Goal: Check status: Check status

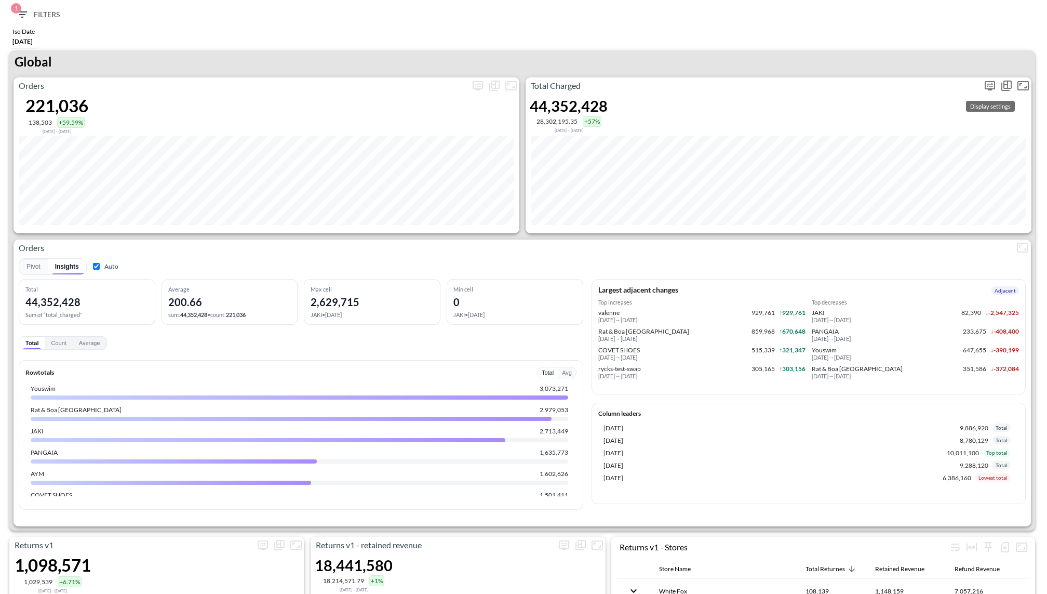
click at [987, 87] on icon "more" at bounding box center [990, 85] width 12 height 12
click at [891, 169] on body "BI.P.EYE, Interactive Analytics Dashboards 1 Filters Iso Date [DATE] Returns v2…" at bounding box center [523, 297] width 1047 height 594
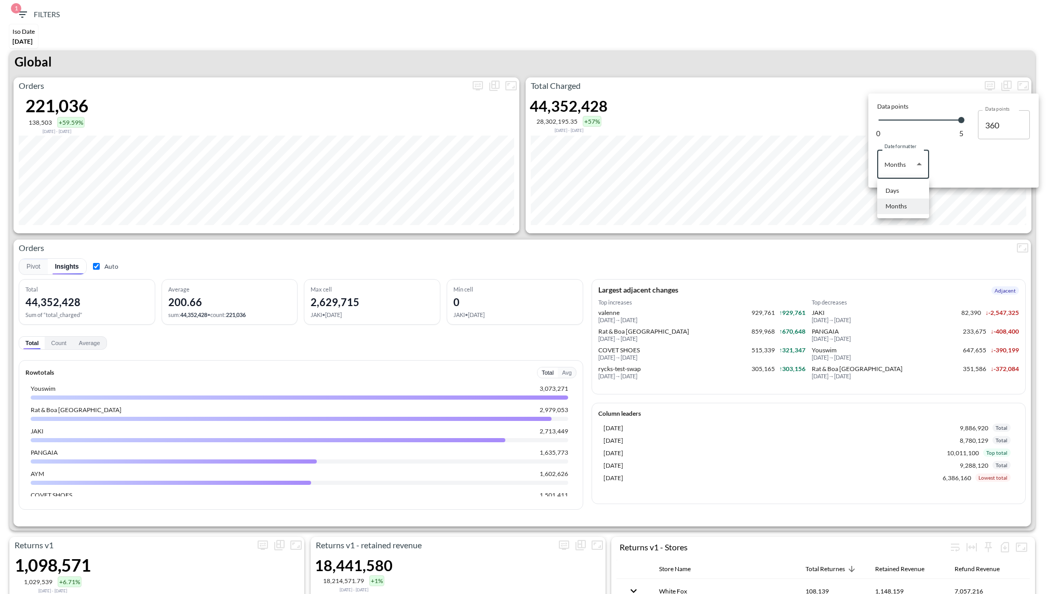
click at [893, 196] on li "Days" at bounding box center [904, 191] width 52 height 16
type input "Days"
type input "140"
click at [822, 61] on div at bounding box center [523, 297] width 1047 height 594
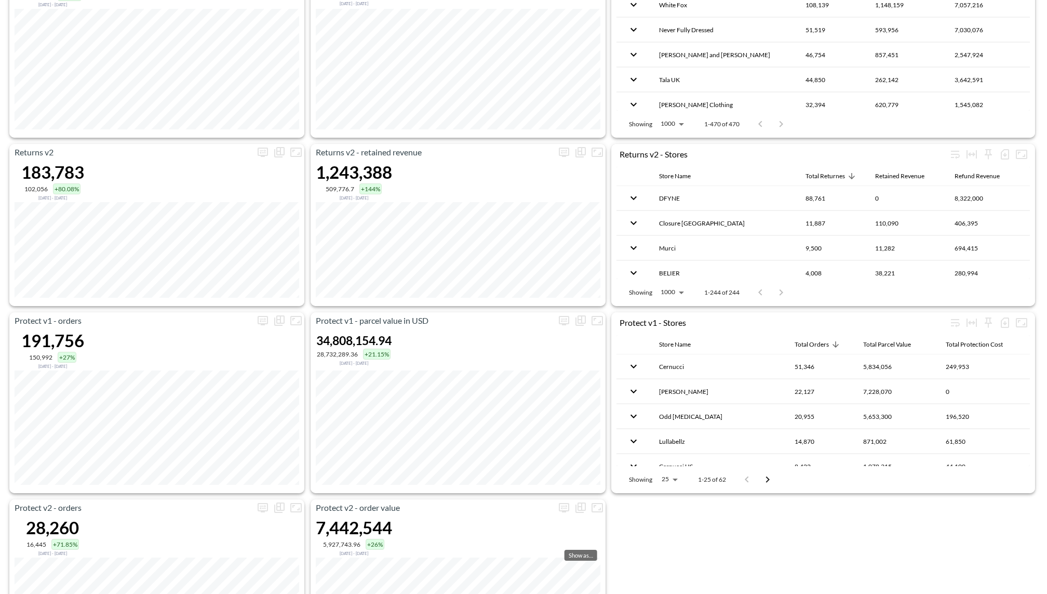
scroll to position [670, 0]
